Goal: Task Accomplishment & Management: Complete application form

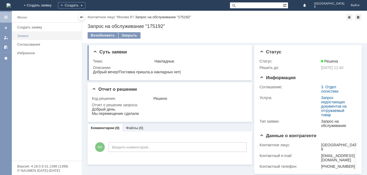
click at [30, 38] on link "Заявки" at bounding box center [48, 36] width 66 height 8
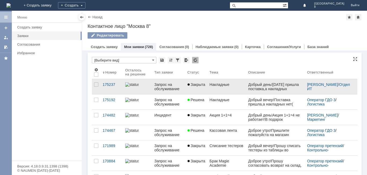
click at [220, 93] on link "Накладные" at bounding box center [227, 86] width 39 height 15
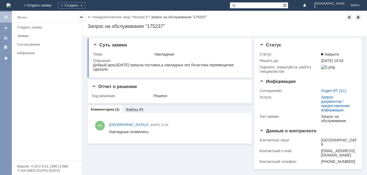
click at [136, 109] on link "Файлы" at bounding box center [132, 110] width 12 height 4
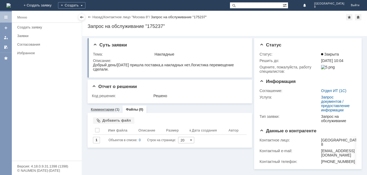
click at [114, 109] on div "Комментарии (1)" at bounding box center [105, 109] width 29 height 3
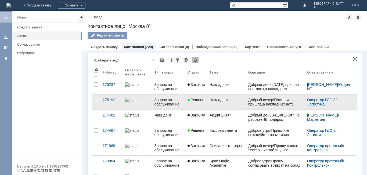
click at [215, 110] on link "Накладные" at bounding box center [227, 102] width 39 height 15
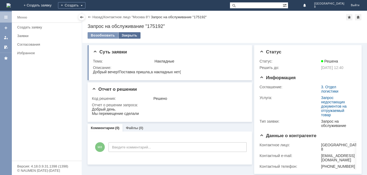
click at [125, 36] on div "Закрыть" at bounding box center [130, 35] width 22 height 6
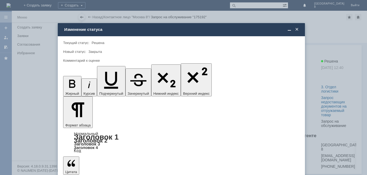
click at [98, 49] on div "Новый статус: Закрыта" at bounding box center [181, 51] width 237 height 5
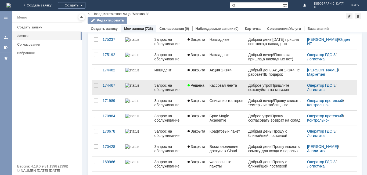
click at [203, 93] on link "Решена" at bounding box center [197, 87] width 22 height 15
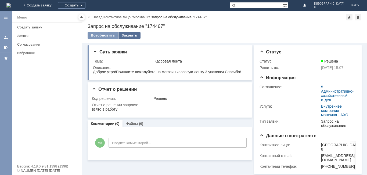
click at [134, 34] on div "Закрыть" at bounding box center [130, 35] width 22 height 6
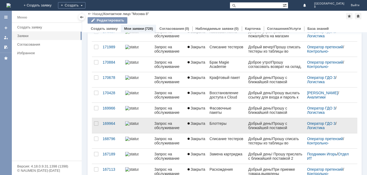
click at [237, 132] on link "Блоттеры" at bounding box center [227, 125] width 39 height 15
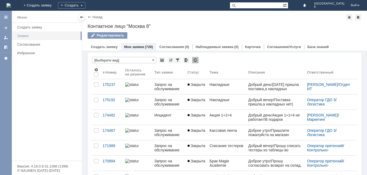
click at [29, 37] on div "Заявки" at bounding box center [47, 36] width 61 height 4
click at [25, 37] on div "Заявки" at bounding box center [47, 36] width 61 height 4
click at [34, 29] on div "Создать заявку" at bounding box center [47, 27] width 61 height 4
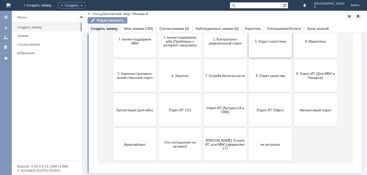
click at [265, 43] on span "3. Отдел логистики" at bounding box center [271, 41] width 40 height 4
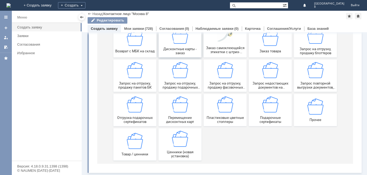
click at [171, 47] on div "Дисконтные карты - заказ" at bounding box center [180, 41] width 40 height 27
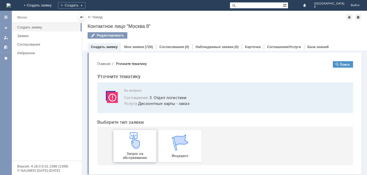
click at [137, 148] on img at bounding box center [135, 141] width 16 height 16
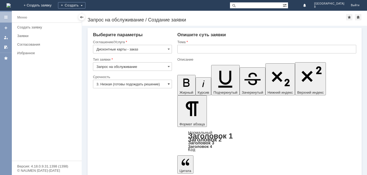
click at [168, 84] on span at bounding box center [169, 84] width 2 height 4
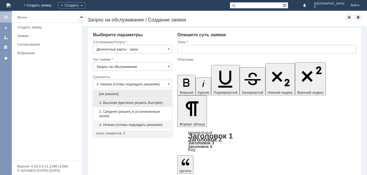
click at [138, 102] on span "1. Высокая (критично решить быстрее)" at bounding box center [133, 103] width 72 height 4
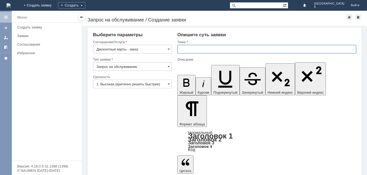
type input "1. Высокая (критично решить быстрее)"
click at [190, 46] on input "text" at bounding box center [267, 49] width 179 height 9
type input "Дисконтные карты"
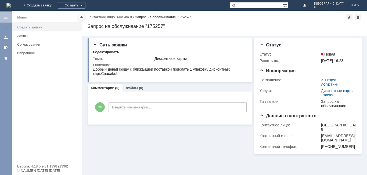
click at [18, 29] on div "Создать заявку" at bounding box center [47, 27] width 61 height 4
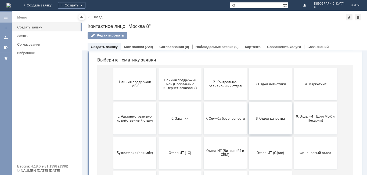
scroll to position [54, 0]
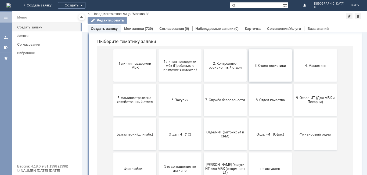
click at [271, 72] on button "3. Отдел логистики" at bounding box center [270, 65] width 43 height 32
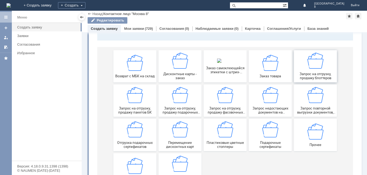
click at [311, 75] on span "Запрос на отгрузку, продажу блоттеров" at bounding box center [316, 76] width 40 height 8
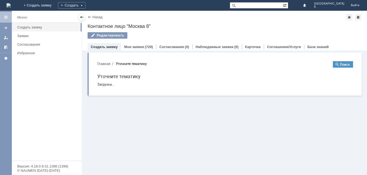
scroll to position [0, 0]
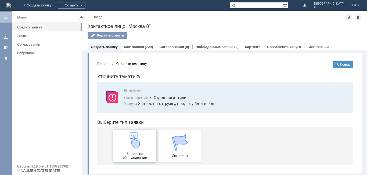
click at [129, 154] on span "Запрос на обслуживание" at bounding box center [135, 156] width 40 height 8
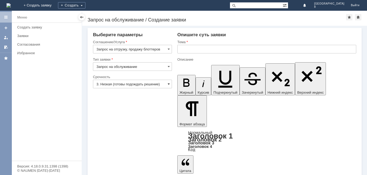
click at [168, 83] on span at bounding box center [169, 84] width 2 height 4
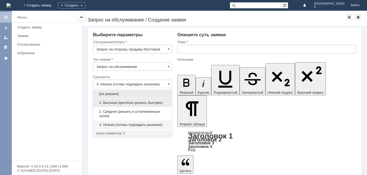
click at [160, 101] on div "1. Высокая (критично решить быстрее)" at bounding box center [132, 103] width 79 height 9
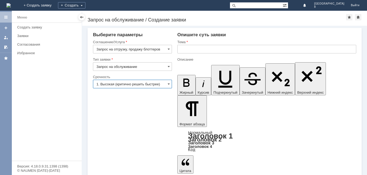
type input "1. Высокая (критично решить быстрее)"
click at [190, 50] on input "text" at bounding box center [267, 49] width 179 height 9
type input "Блоттеры"
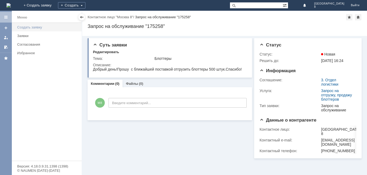
click at [30, 26] on div "Создать заявку" at bounding box center [47, 27] width 61 height 4
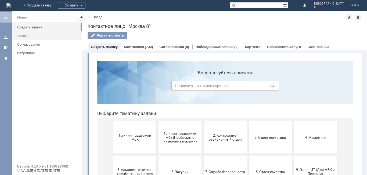
click at [29, 37] on div "Заявки" at bounding box center [47, 36] width 61 height 4
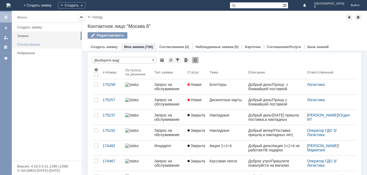
click at [27, 44] on div "Согласования" at bounding box center [47, 45] width 61 height 4
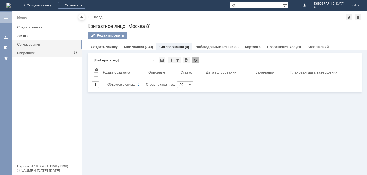
click at [28, 55] on div "Избранное" at bounding box center [45, 53] width 60 height 8
